Goal: Navigation & Orientation: Find specific page/section

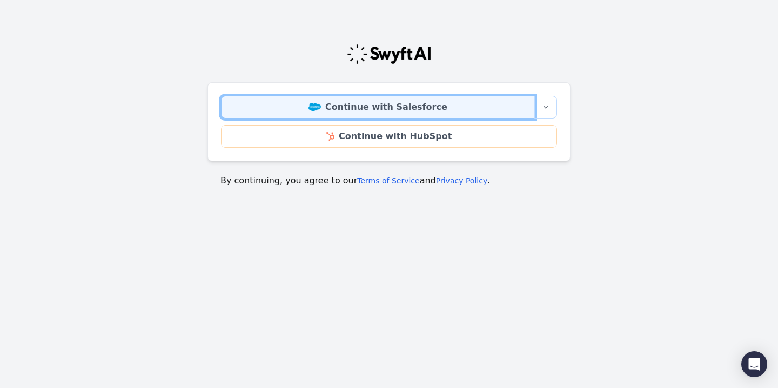
click at [409, 109] on link "Continue with Salesforce" at bounding box center [378, 107] width 314 height 23
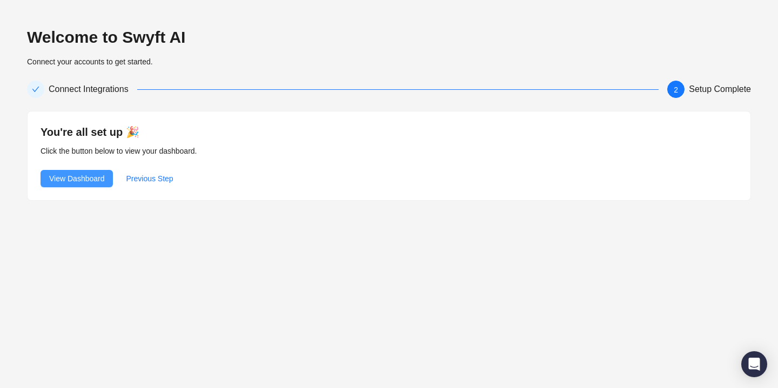
click at [78, 179] on span "View Dashboard" at bounding box center [76, 178] width 55 height 12
